Goal: Information Seeking & Learning: Understand process/instructions

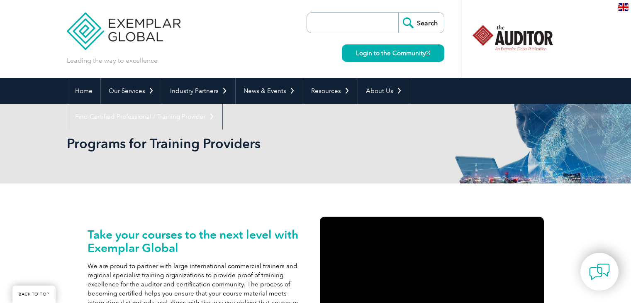
scroll to position [83, 0]
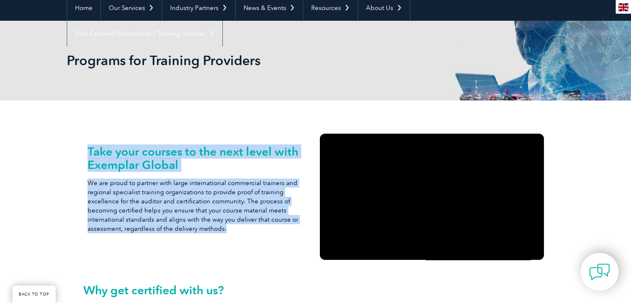
click at [628, 6] on img at bounding box center [623, 7] width 10 height 8
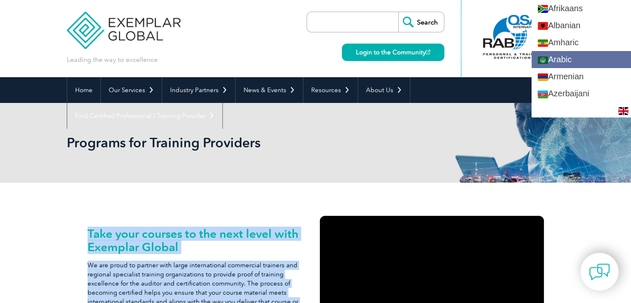
scroll to position [0, 0]
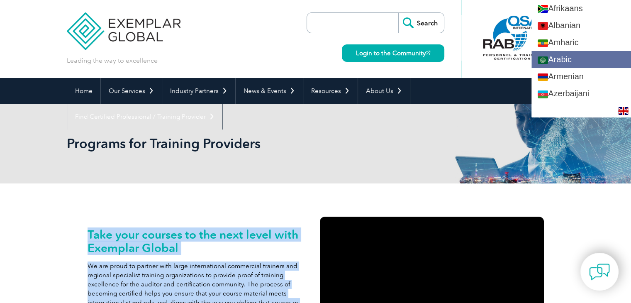
click at [577, 59] on link "Arabic" at bounding box center [582, 59] width 100 height 17
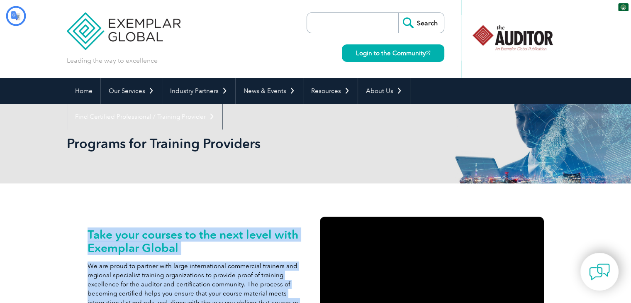
type input "يبحث"
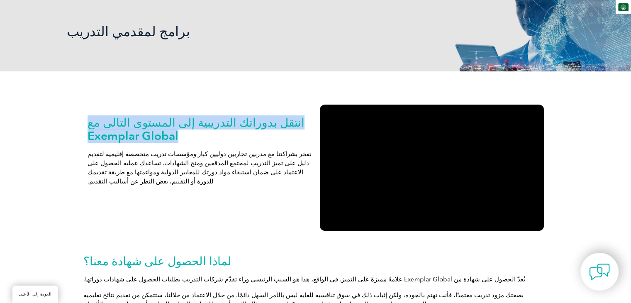
scroll to position [125, 0]
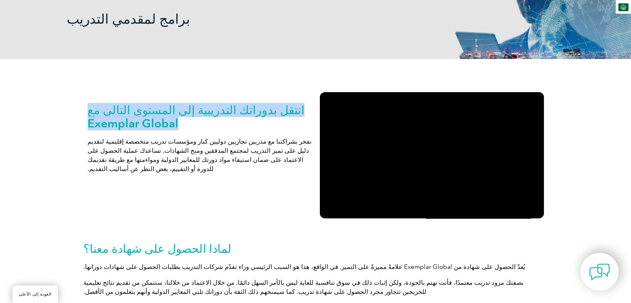
click at [269, 169] on div "انتقل بدوراتك التدريبية إلى المستوى التالي مع Exemplar Global نفخر بشراكتنا مع …" at bounding box center [200, 136] width 224 height 88
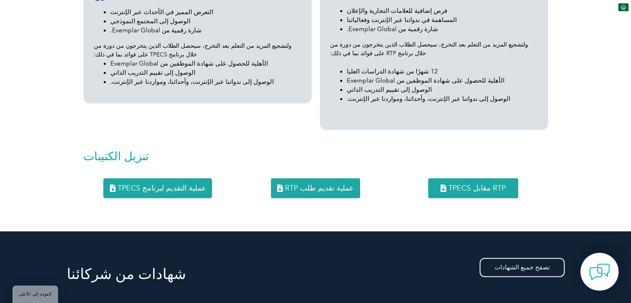
scroll to position [996, 0]
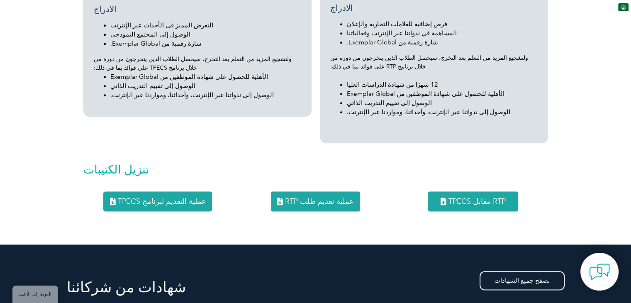
click at [308, 197] on font "عملية تقديم طلب RTP" at bounding box center [319, 201] width 69 height 9
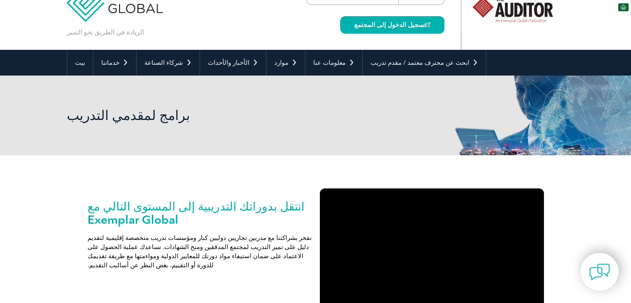
scroll to position [0, 0]
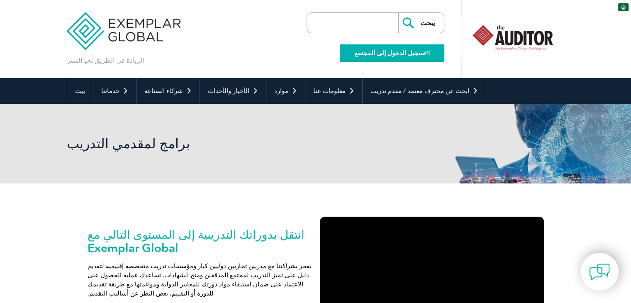
click at [397, 55] on font "تسجيل الدخول إلى المجتمع" at bounding box center [389, 52] width 71 height 7
